Goal: Task Accomplishment & Management: Manage account settings

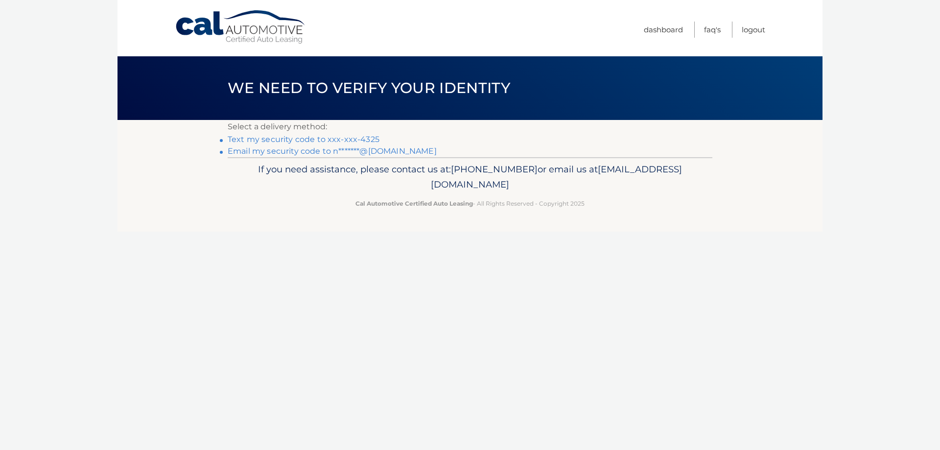
click at [294, 138] on link "Text my security code to xxx-xxx-4325" at bounding box center [304, 139] width 152 height 9
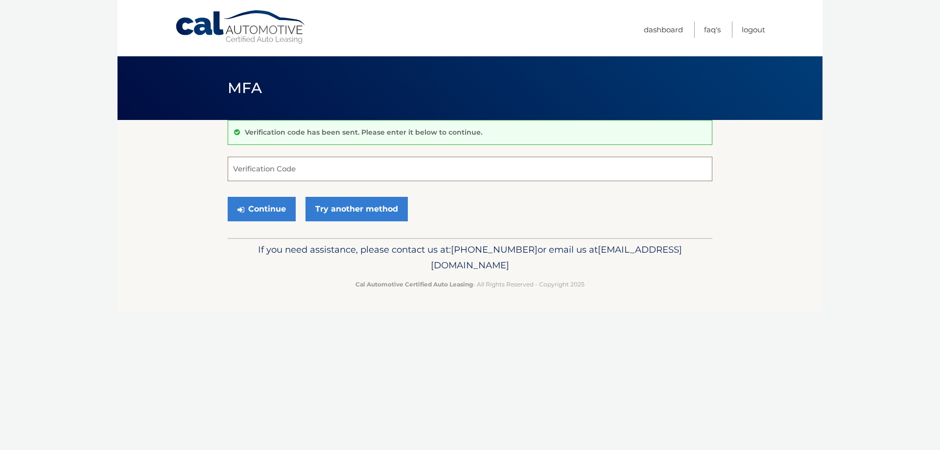
click at [397, 162] on input "Verification Code" at bounding box center [470, 169] width 485 height 24
type input "299051"
click at [266, 207] on button "Continue" at bounding box center [262, 209] width 68 height 24
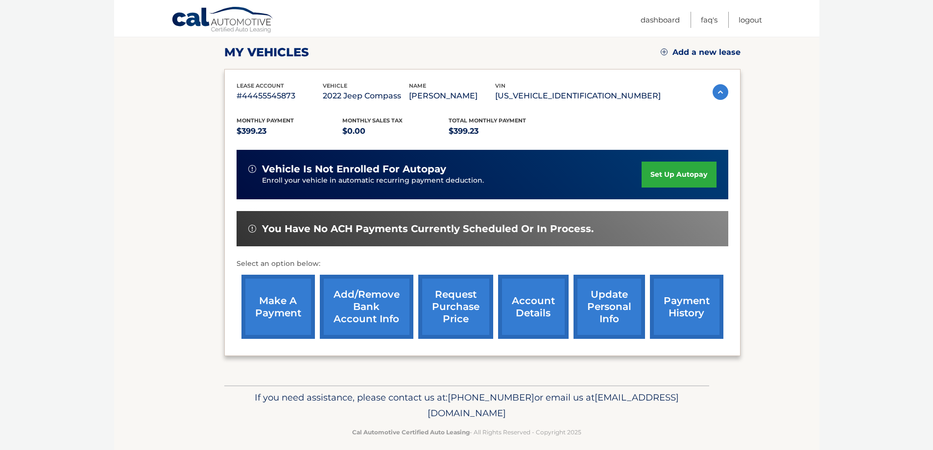
scroll to position [143, 0]
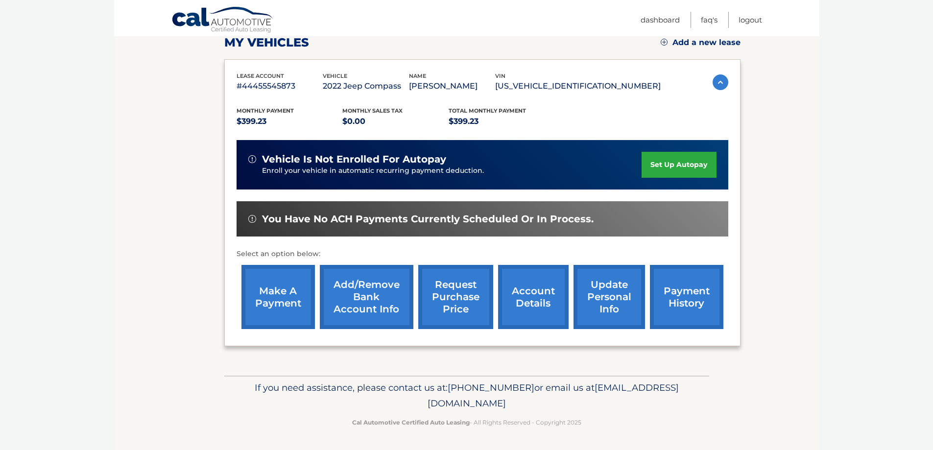
click at [283, 303] on link "make a payment" at bounding box center [277, 297] width 73 height 64
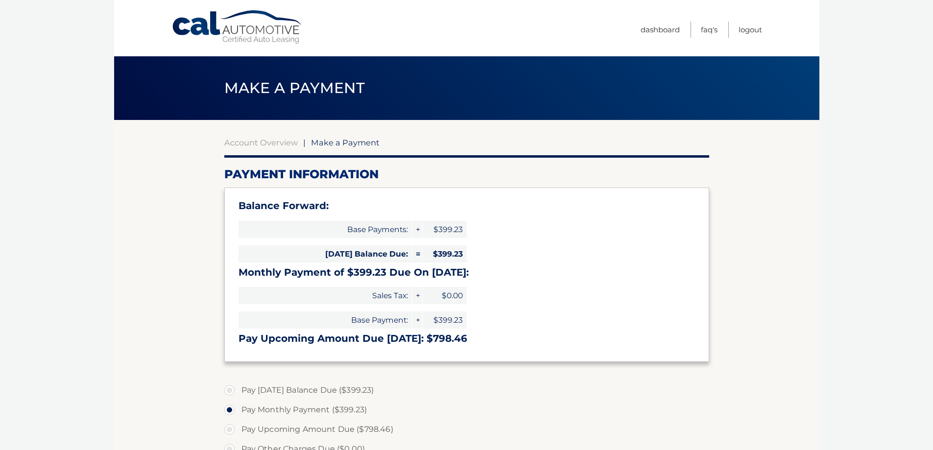
select select "YTRiNzc3NzAtOTZjMS00NzM0LWIxYTAtNmM1NTQ0MThkMjFm"
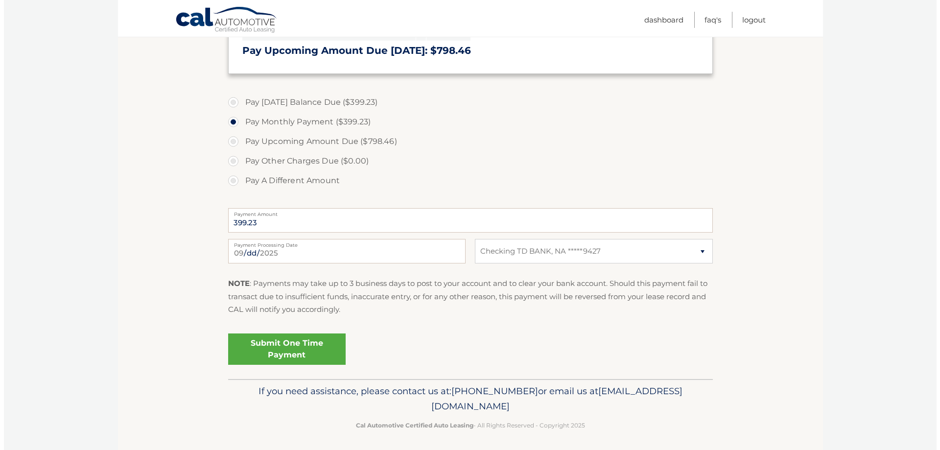
scroll to position [291, 0]
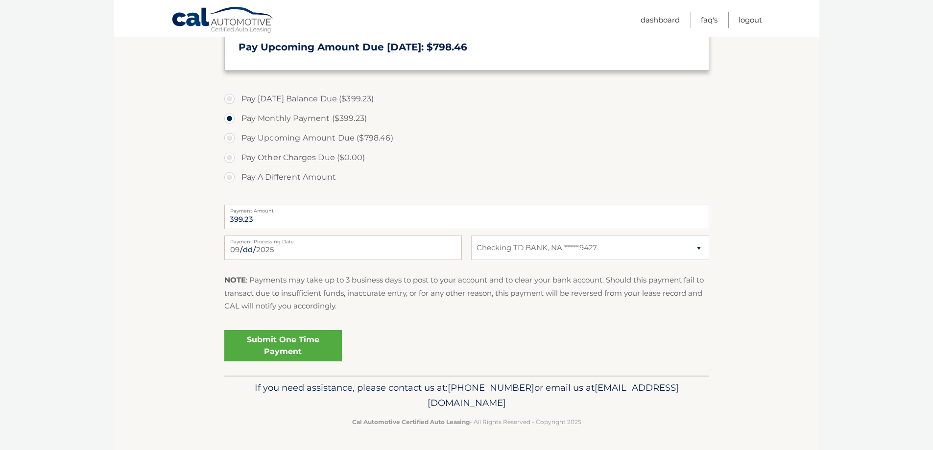
click at [307, 352] on link "Submit One Time Payment" at bounding box center [283, 345] width 118 height 31
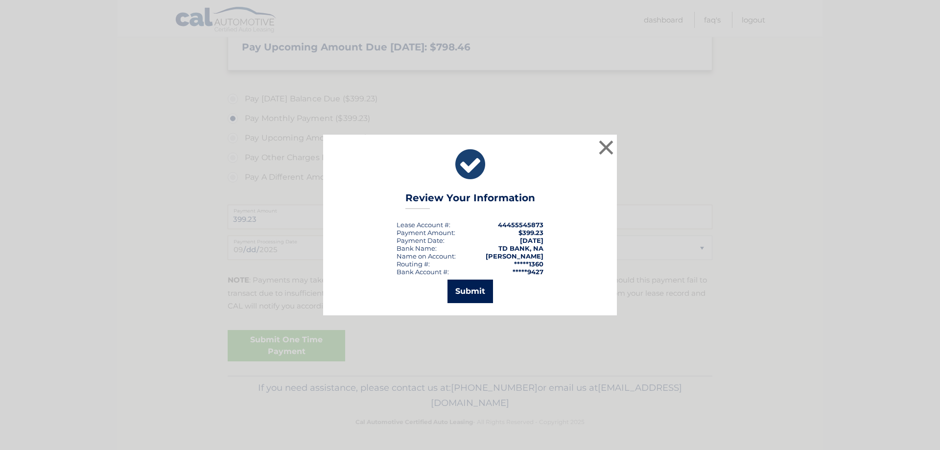
click at [472, 290] on button "Submit" at bounding box center [471, 292] width 46 height 24
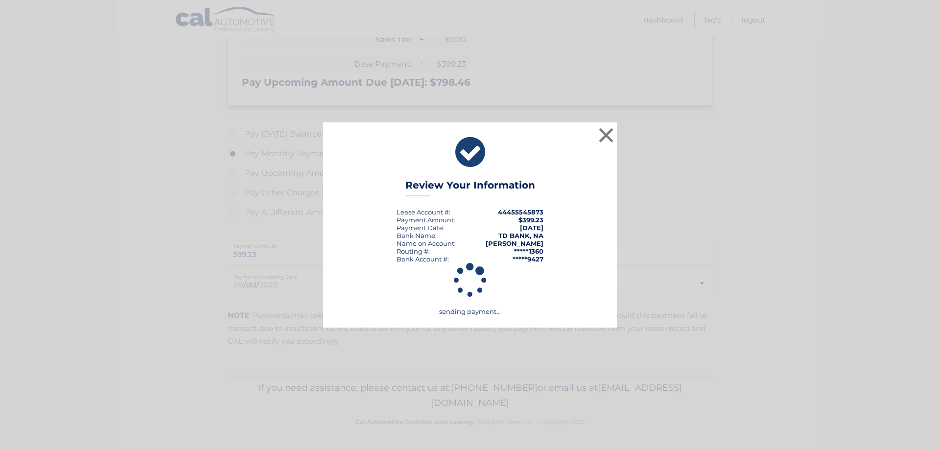
scroll to position [256, 0]
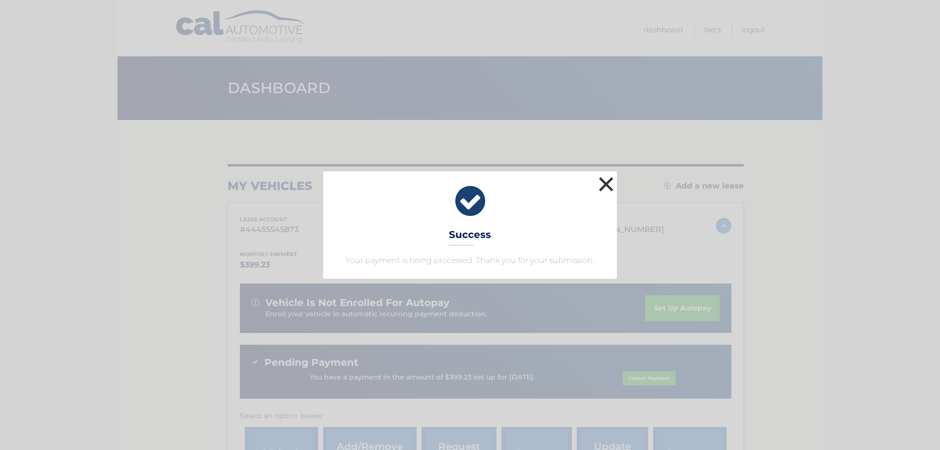
click at [608, 184] on button "×" at bounding box center [606, 184] width 20 height 20
